Goal: Information Seeking & Learning: Find specific fact

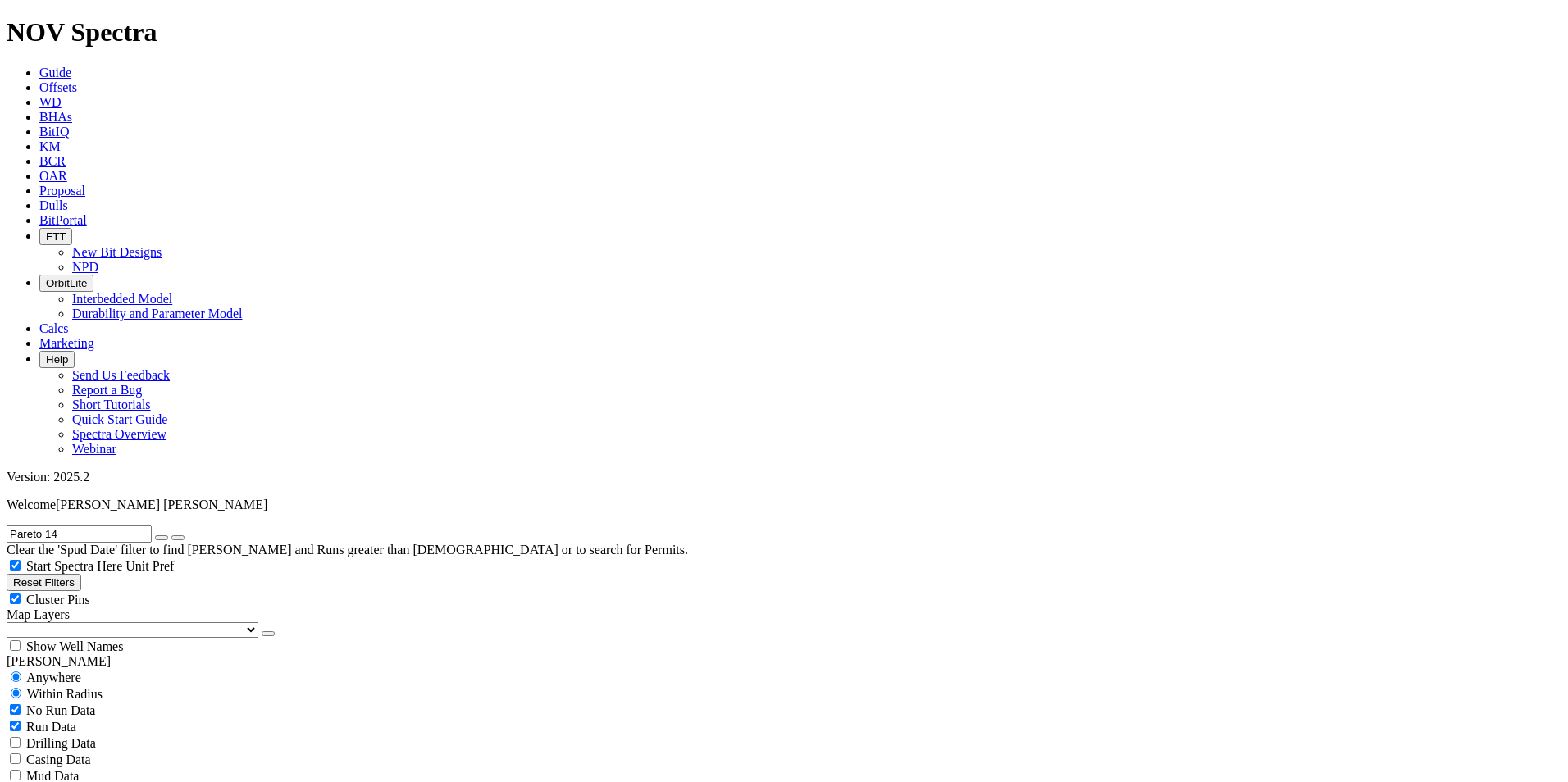
radio input "false"
radio input "true"
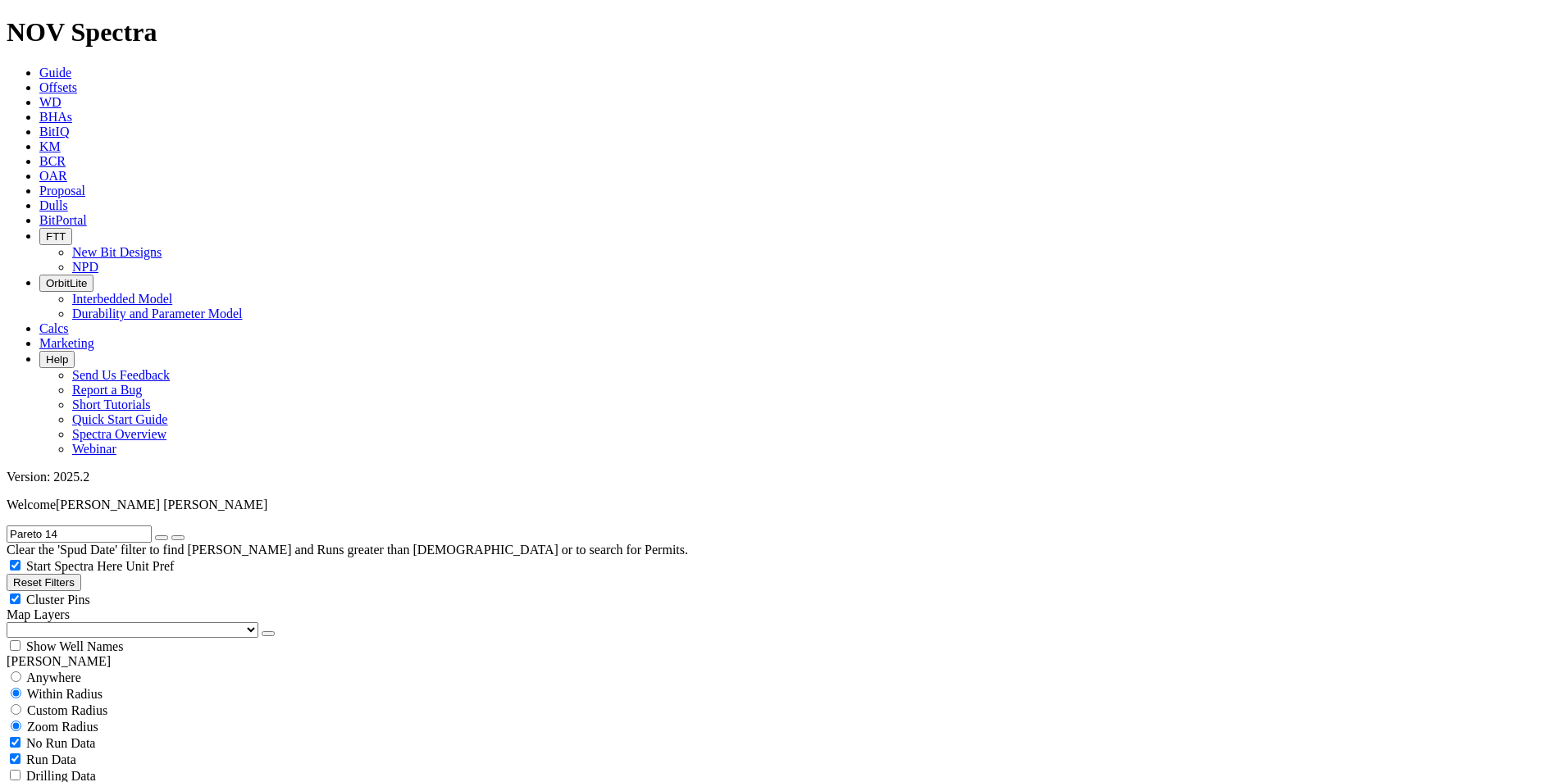
click at [161, 538] on icon "button" at bounding box center [161, 538] width 0 height 0
click at [81, 574] on button "Reset Filters" at bounding box center [44, 582] width 74 height 17
type input "[DATE]"
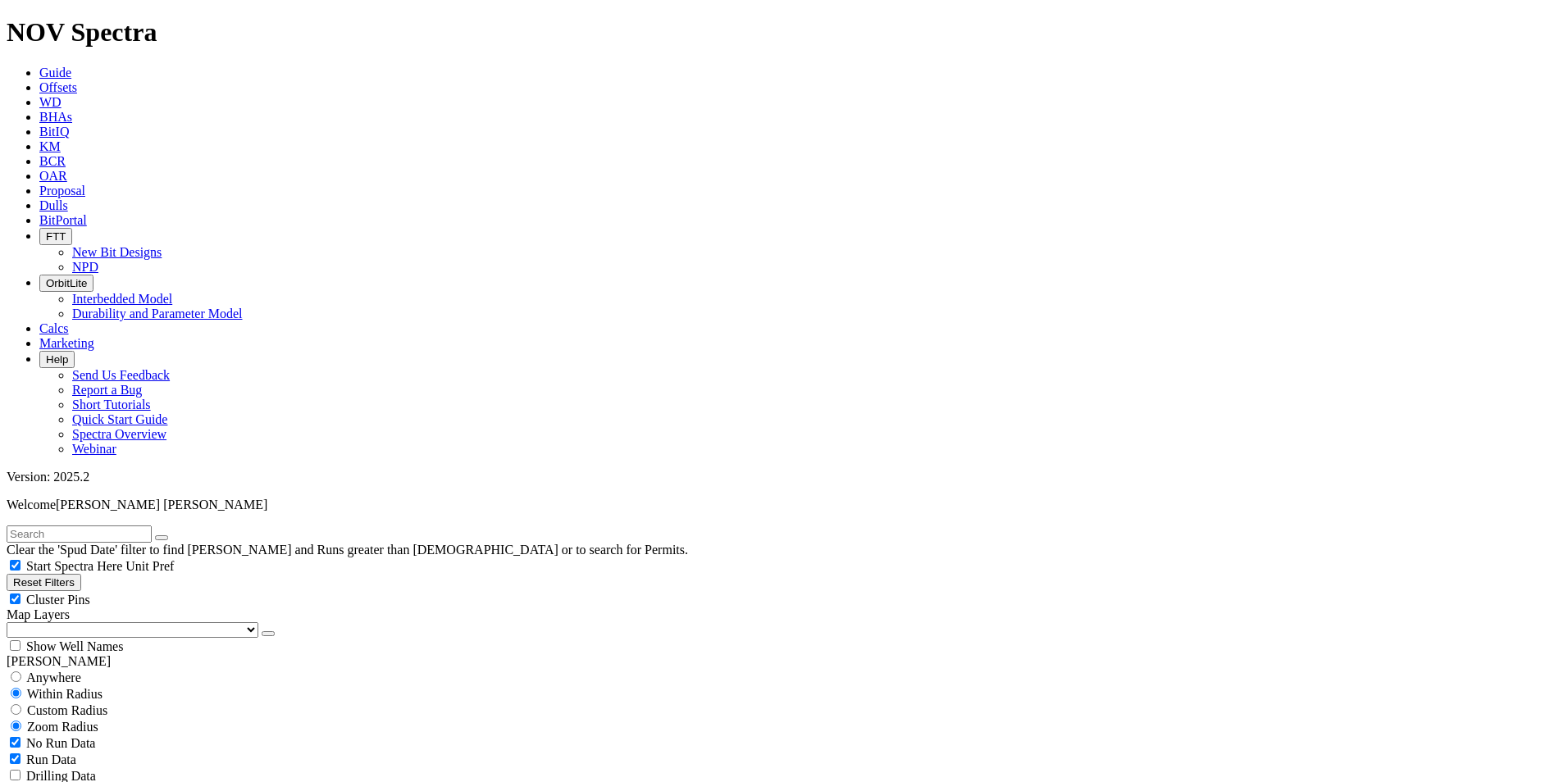
type input "[DATE]"
